Goal: Information Seeking & Learning: Learn about a topic

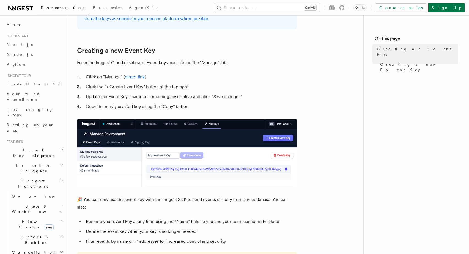
scroll to position [224, 0]
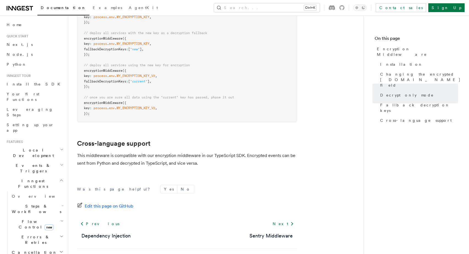
scroll to position [421, 0]
click at [190, 228] on div "Previous Dependency Injection Next Sentry Middleware" at bounding box center [187, 228] width 220 height 21
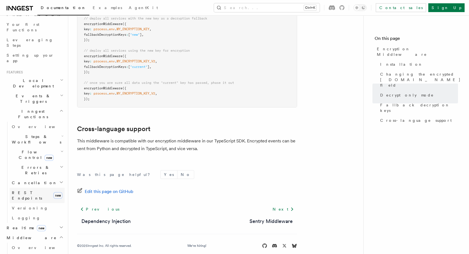
scroll to position [78, 0]
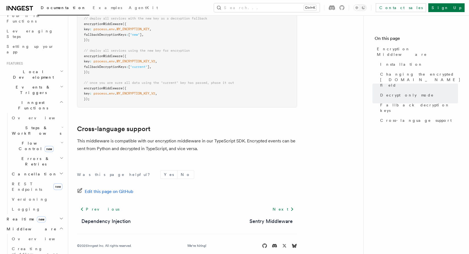
click at [37, 216] on span "new" at bounding box center [41, 219] width 9 height 6
click at [29, 224] on link "Overview" at bounding box center [37, 229] width 55 height 10
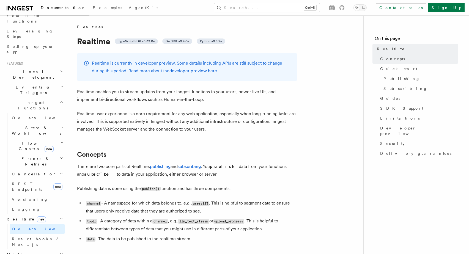
click at [147, 121] on p "Realtime user experience is a core requirement for any web application, especia…" at bounding box center [187, 121] width 220 height 23
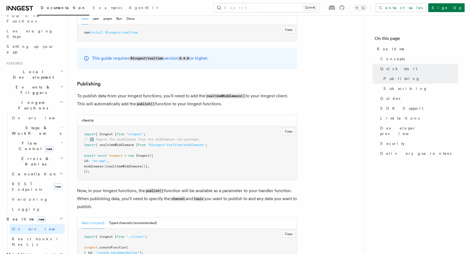
scroll to position [301, 0]
click at [190, 104] on p "To publish data from your Inngest functions, you'll need to add the realtimeMid…" at bounding box center [187, 100] width 220 height 16
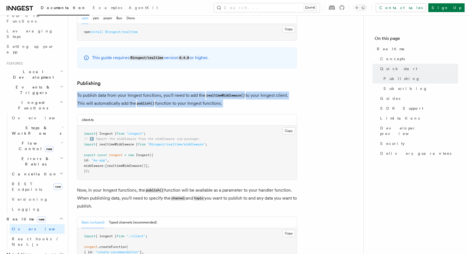
click at [190, 104] on p "To publish data from your Inngest functions, you'll need to add the realtimeMid…" at bounding box center [187, 100] width 220 height 16
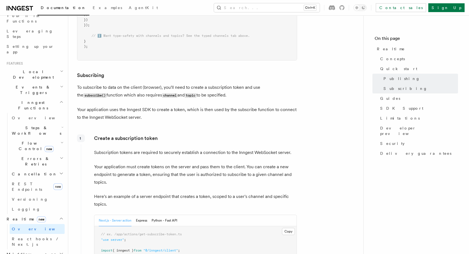
scroll to position [604, 0]
click at [177, 114] on p "Your application uses the Inngest SDK to create a token, which is then used by …" at bounding box center [187, 112] width 220 height 15
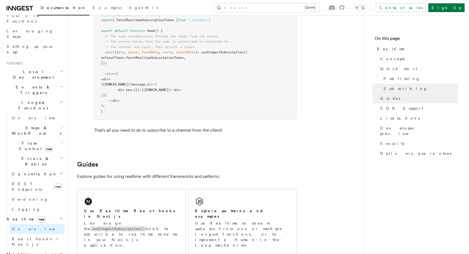
scroll to position [1046, 0]
click at [48, 138] on h2 "Flow Control new" at bounding box center [37, 145] width 55 height 15
click at [32, 167] on span "Singleton" at bounding box center [32, 169] width 31 height 4
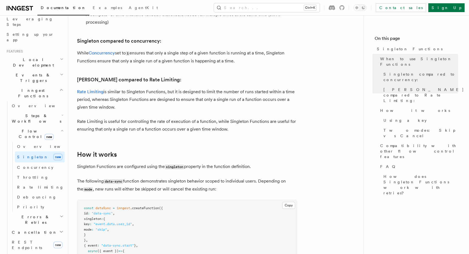
scroll to position [91, 0]
click at [34, 239] on span "REST Endpoints" at bounding box center [27, 244] width 30 height 10
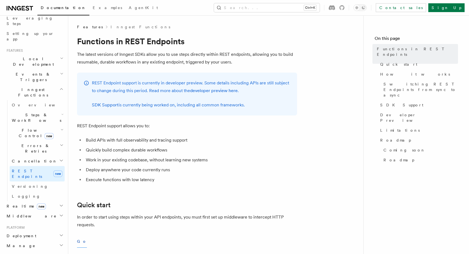
click at [119, 150] on li "Quickly build complex durable workflows" at bounding box center [190, 150] width 213 height 8
click at [120, 167] on li "Deploy anywhere your code currently runs" at bounding box center [190, 170] width 213 height 8
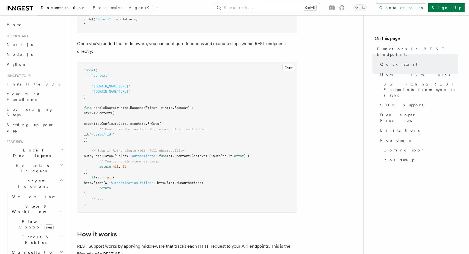
click at [51, 160] on h2 "Events & Triggers" at bounding box center [34, 167] width 60 height 15
click at [52, 145] on h2 "Local Development" at bounding box center [34, 152] width 60 height 15
click at [57, 176] on h2 "Inngest Functions" at bounding box center [34, 183] width 60 height 15
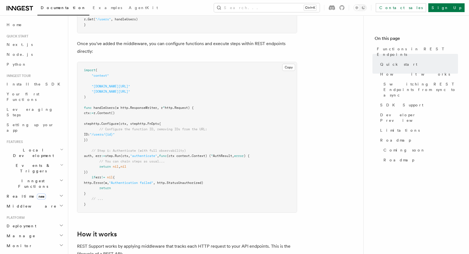
click at [59, 193] on icon "button" at bounding box center [61, 195] width 4 height 4
click at [60, 195] on icon "button" at bounding box center [61, 195] width 3 height 1
click at [56, 176] on h2 "Inngest Functions" at bounding box center [34, 183] width 60 height 15
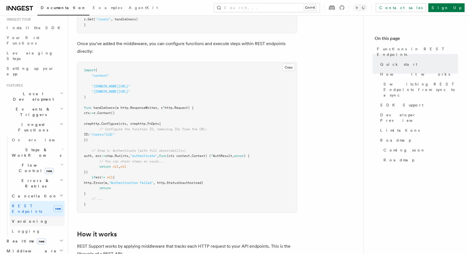
scroll to position [58, 0]
click at [36, 158] on h2 "Flow Control new" at bounding box center [37, 165] width 55 height 15
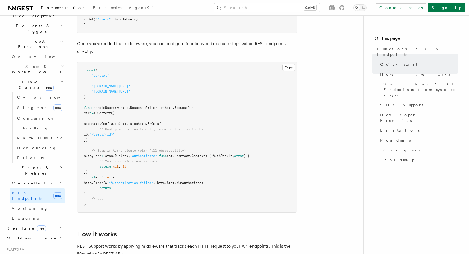
scroll to position [140, 0]
click at [38, 223] on h2 "Realtime new" at bounding box center [34, 228] width 60 height 10
click at [36, 233] on link "Overview" at bounding box center [37, 238] width 55 height 10
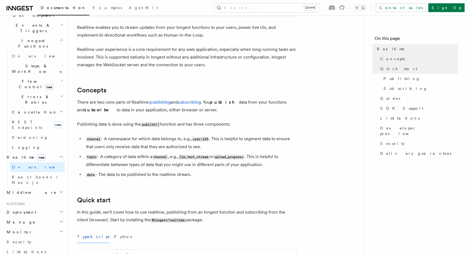
scroll to position [65, 0]
click at [131, 155] on li "topic - A category of data within a channel , e.g., llm_text_stream or upload_p…" at bounding box center [190, 161] width 213 height 16
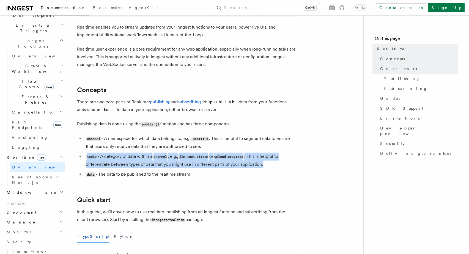
click at [131, 155] on li "topic - A category of data within a channel , e.g., llm_text_stream or upload_p…" at bounding box center [190, 161] width 213 height 16
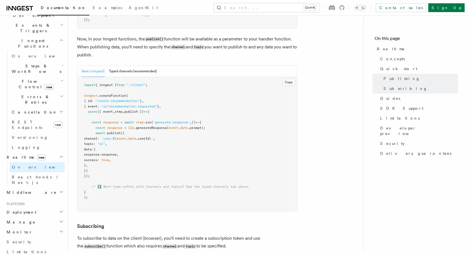
scroll to position [453, 0]
click at [140, 68] on button "Typed channels (recommended)" at bounding box center [133, 70] width 48 height 11
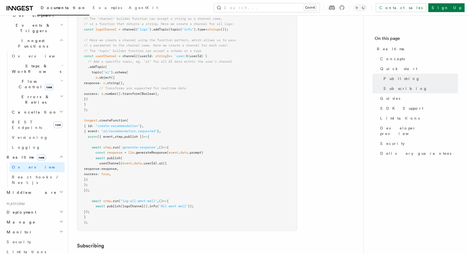
scroll to position [551, 0]
click at [172, 218] on pre "import { inngest } from "./client" ; import { channel , topic } from "@inngest/…" at bounding box center [186, 104] width 219 height 252
